Goal: Task Accomplishment & Management: Use online tool/utility

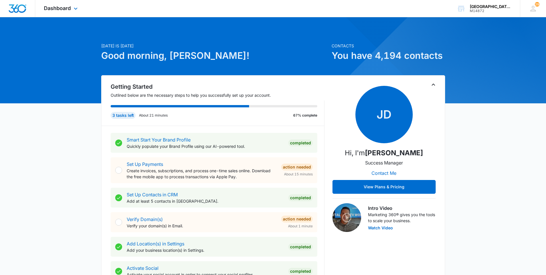
click at [73, 13] on div "Dashboard Apps Websites Forms CRM Email Social Content Ads Intelligence Files B…" at bounding box center [61, 8] width 52 height 17
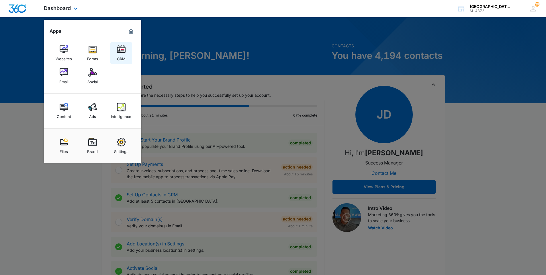
click at [121, 53] on img at bounding box center [121, 49] width 9 height 9
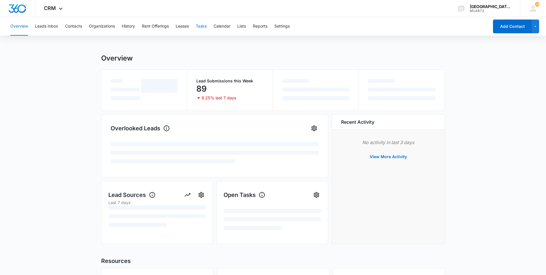
click at [202, 28] on button "Tasks" at bounding box center [201, 26] width 11 height 18
